Goal: Transaction & Acquisition: Book appointment/travel/reservation

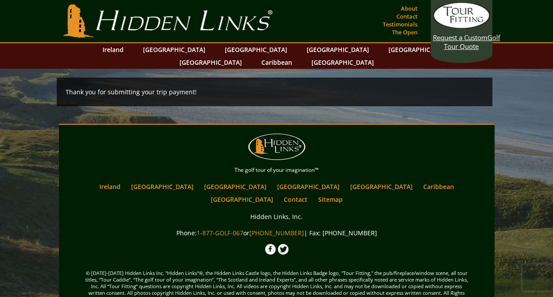
scroll to position [3, 0]
